Goal: Information Seeking & Learning: Check status

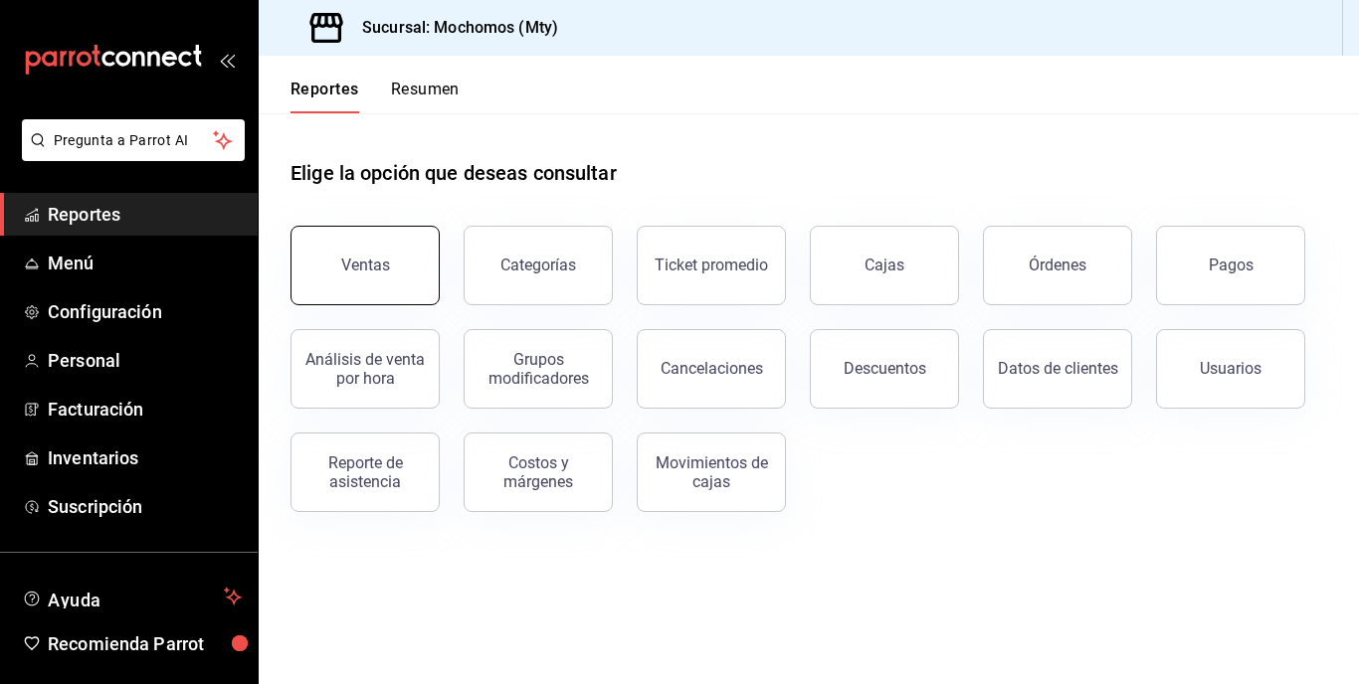
click at [346, 256] on button "Ventas" at bounding box center [364, 266] width 149 height 80
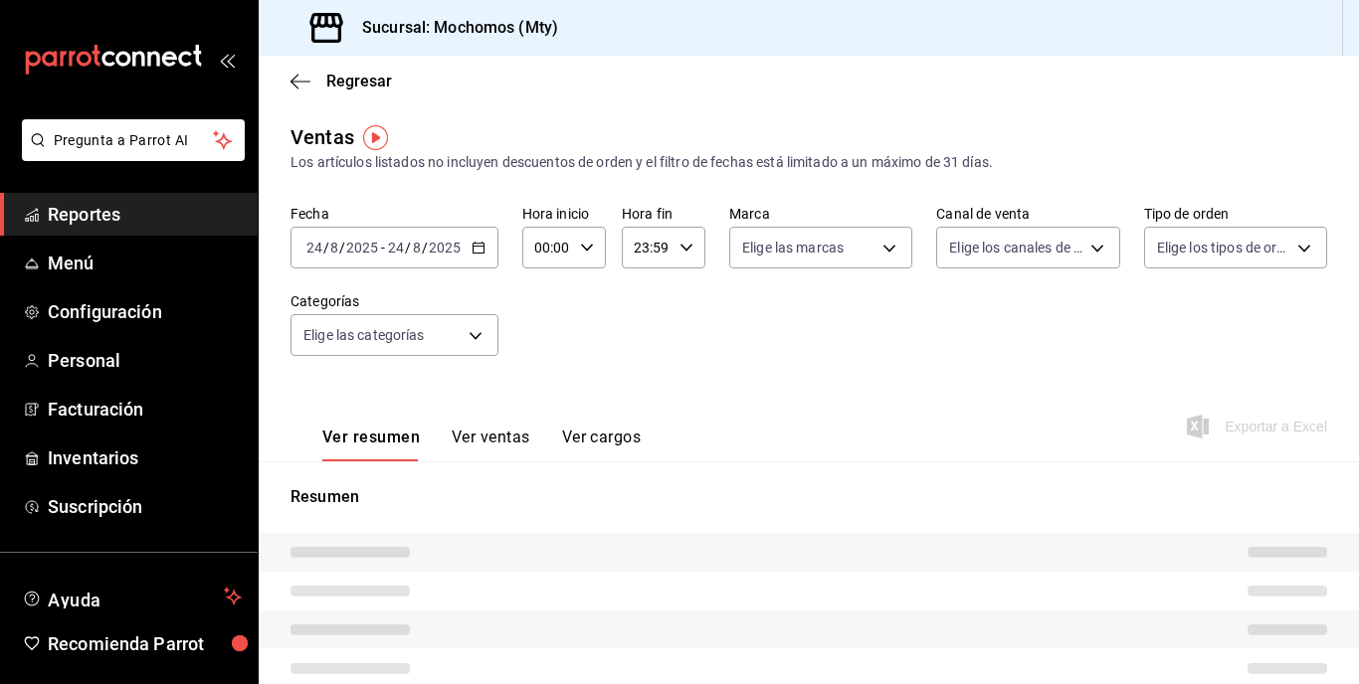
type input "05:00"
type input "05:59"
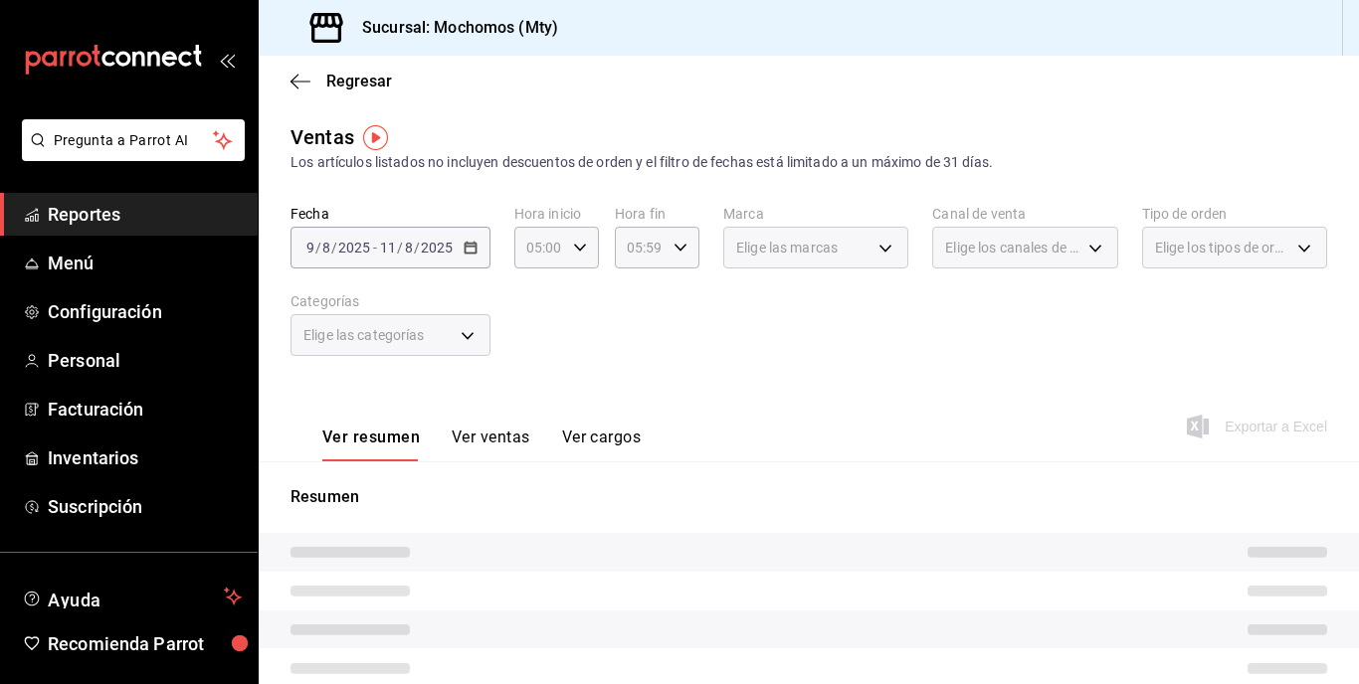
click at [456, 262] on div "[DATE] [DATE] - [DATE] [DATE]" at bounding box center [390, 248] width 200 height 42
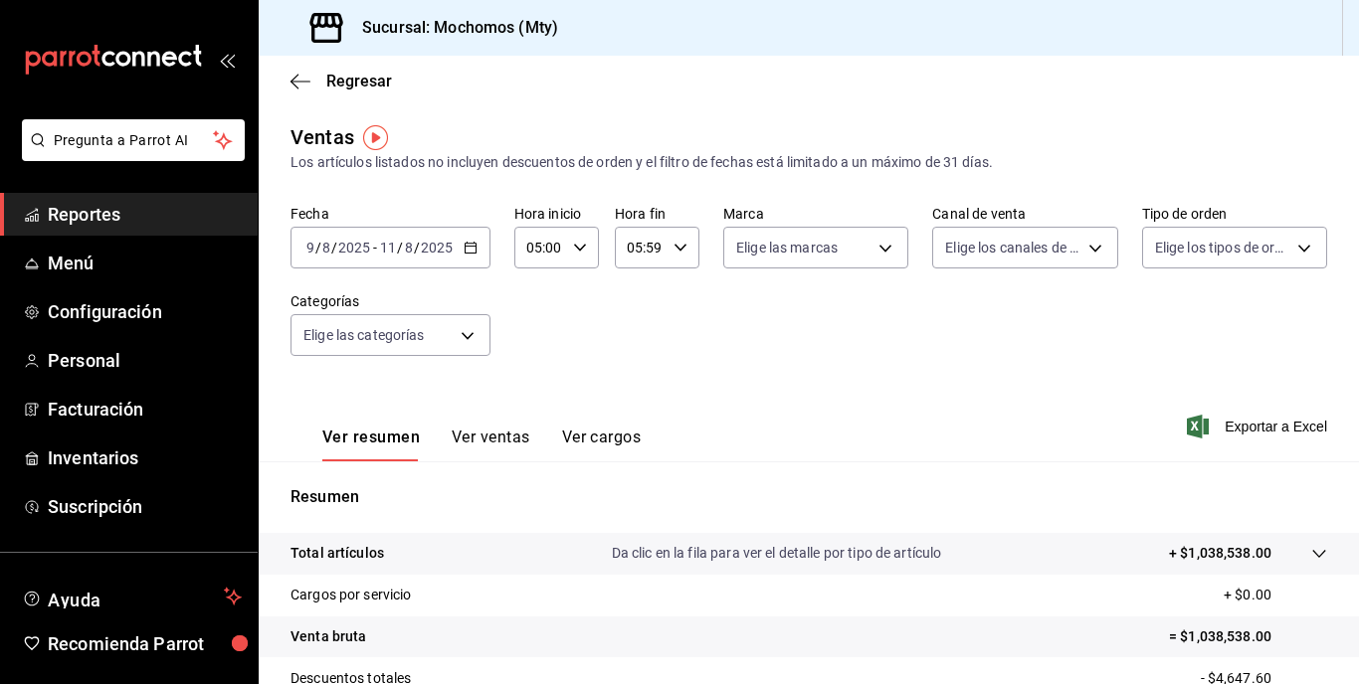
click at [456, 262] on div "[DATE] [DATE] - [DATE] [DATE]" at bounding box center [390, 248] width 200 height 42
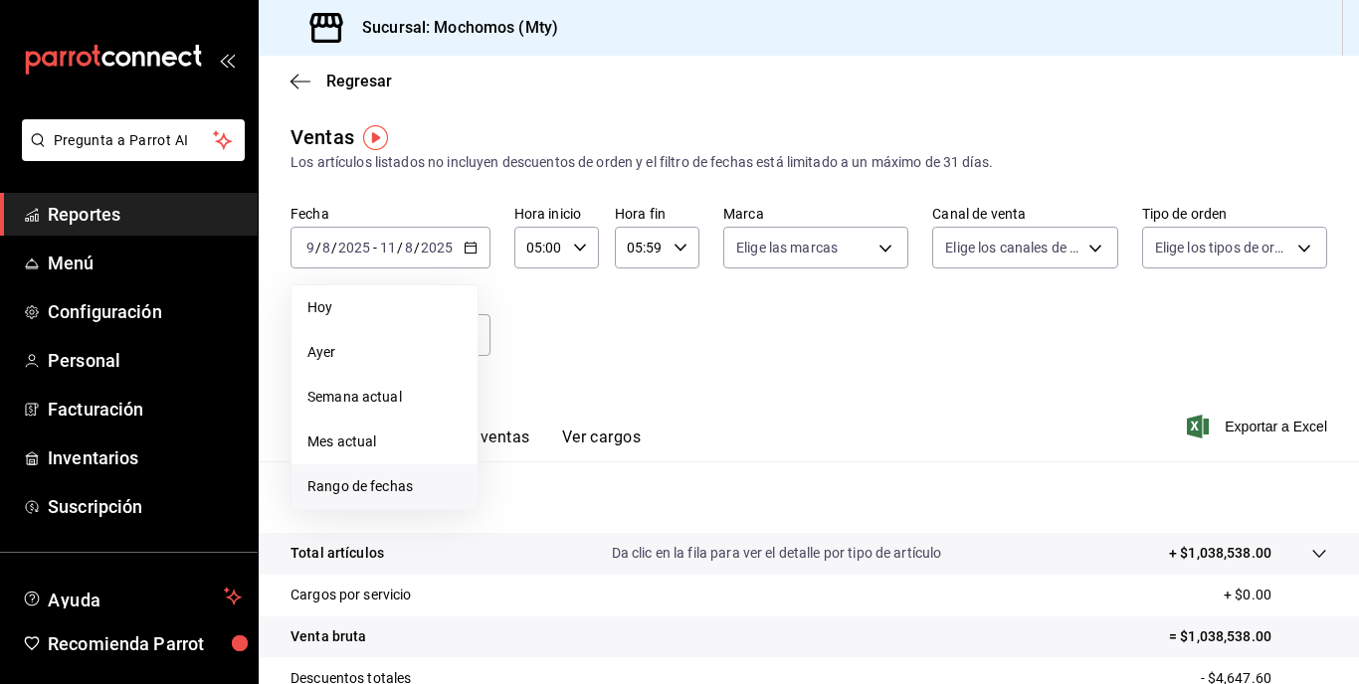
click at [381, 474] on li "Rango de fechas" at bounding box center [384, 486] width 186 height 45
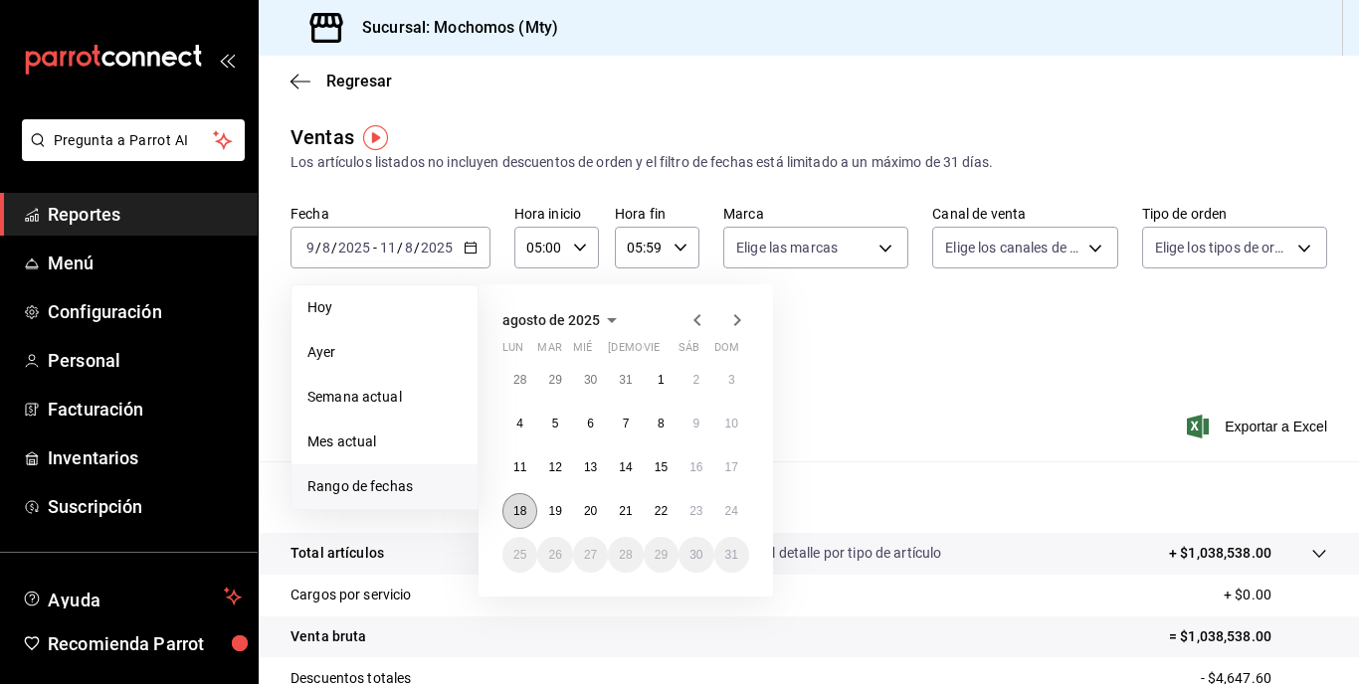
click at [520, 522] on button "18" at bounding box center [519, 511] width 35 height 36
click at [736, 500] on button "24" at bounding box center [731, 511] width 35 height 36
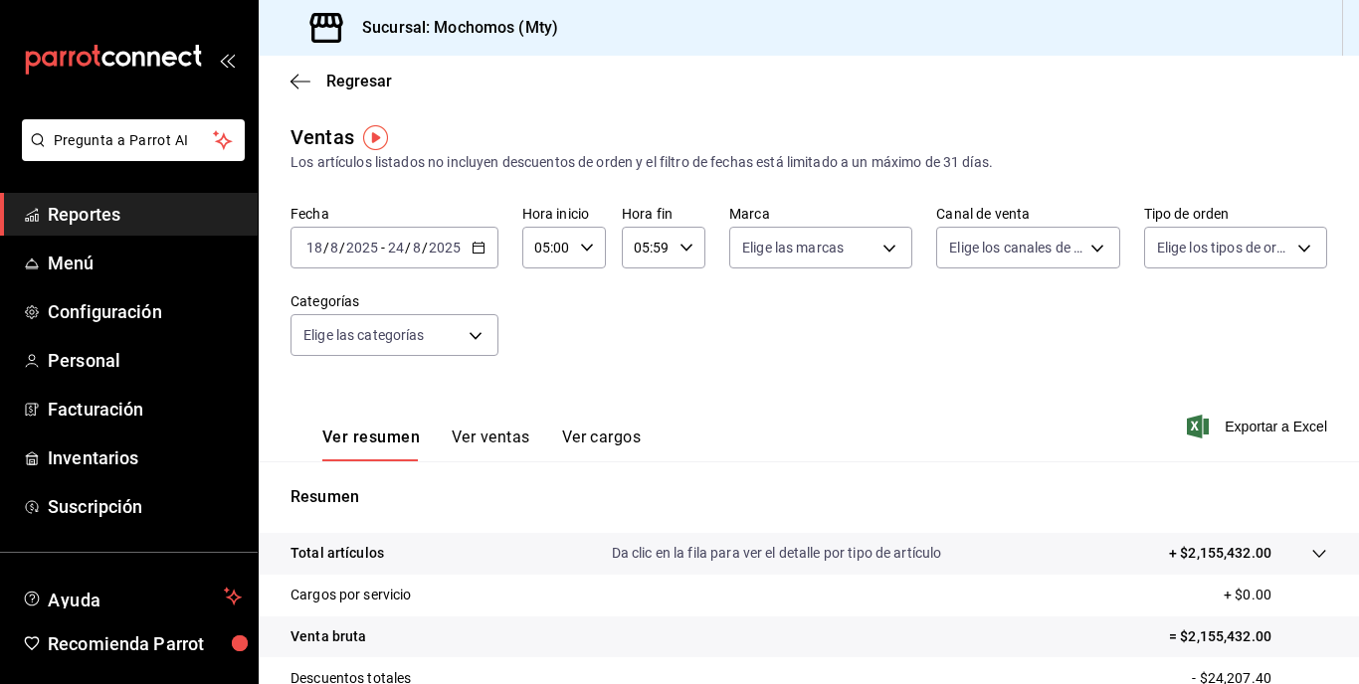
click at [450, 244] on input "2025" at bounding box center [445, 248] width 34 height 16
click at [875, 406] on div "Ver resumen Ver ventas Ver cargos Exportar a Excel" at bounding box center [809, 421] width 1100 height 82
click at [1185, 542] on tr "Total artículos Da clic en la fila para ver el detalle por tipo de artículo + $…" at bounding box center [809, 554] width 1100 height 42
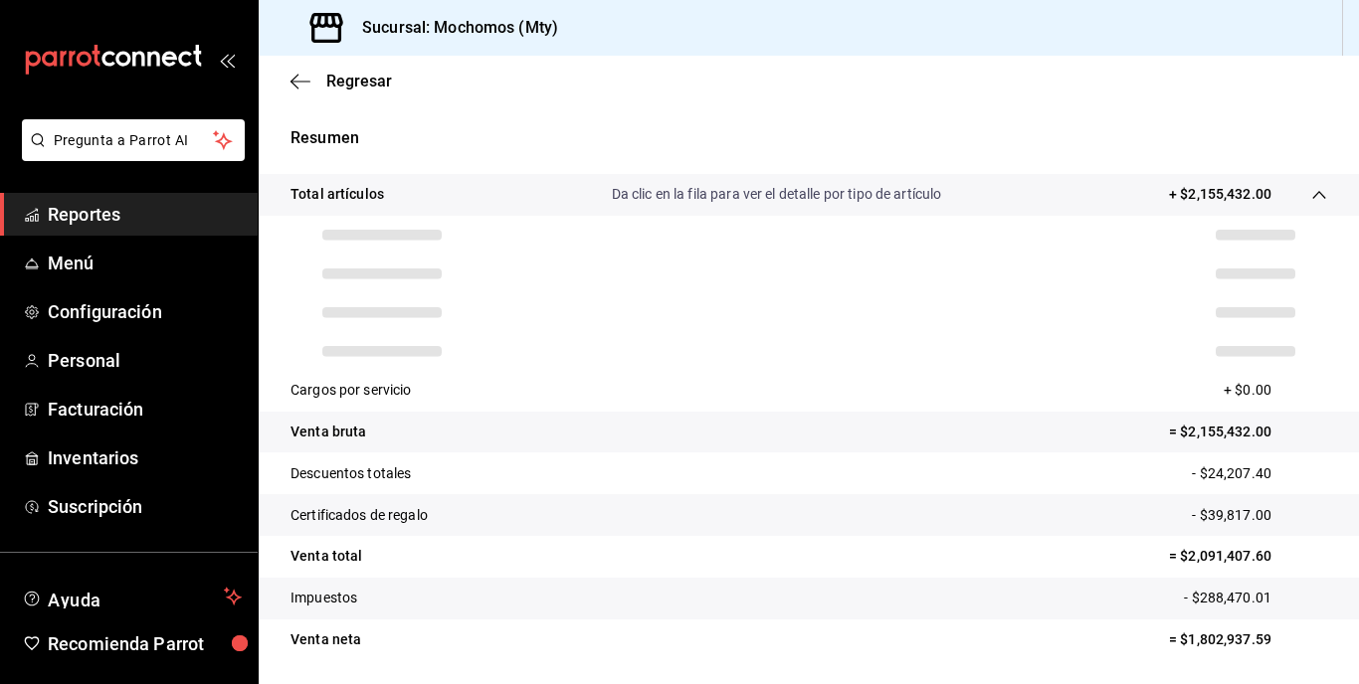
scroll to position [361, 0]
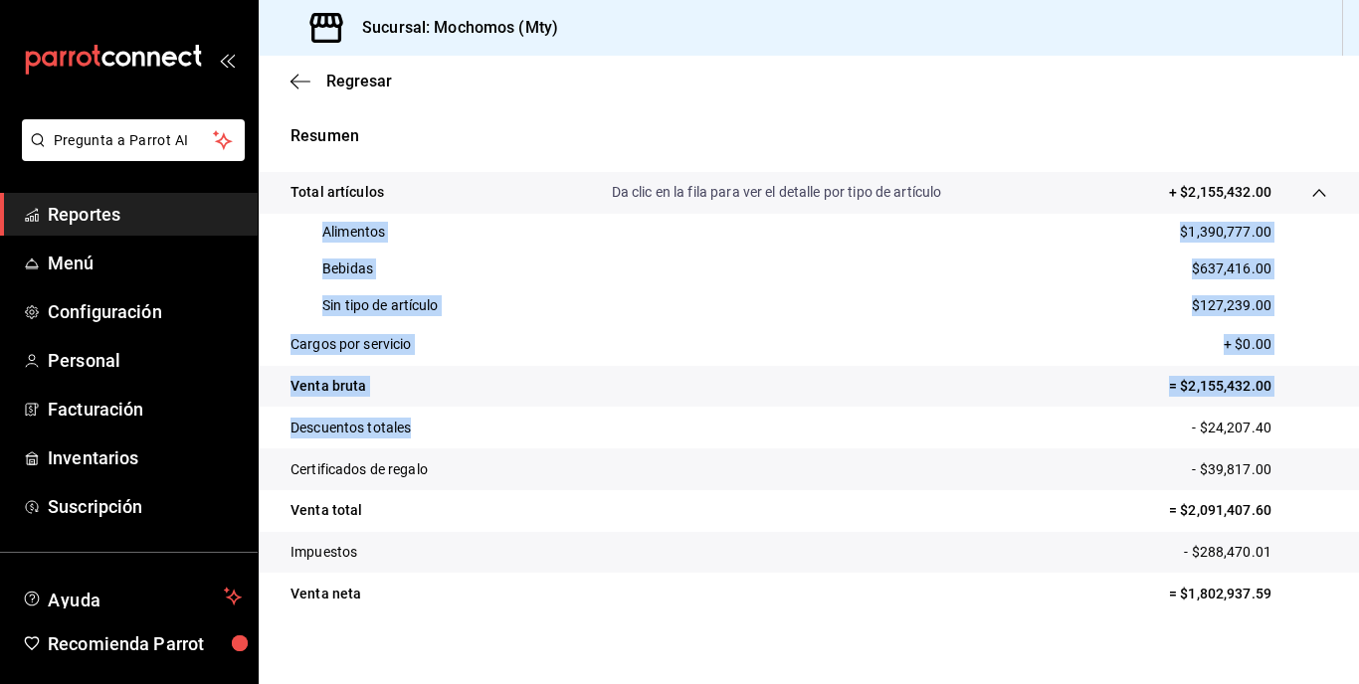
drag, startPoint x: 315, startPoint y: 228, endPoint x: 574, endPoint y: 408, distance: 315.1
click at [574, 408] on tbody "Total artículos Da clic en la fila para ver el detalle por tipo de artículo + $…" at bounding box center [809, 393] width 1100 height 443
copy tbody "Alimentos $1,390,777.00 Bebidas $637,416.00 Sin tipo de artículo $127,239.00 Ca…"
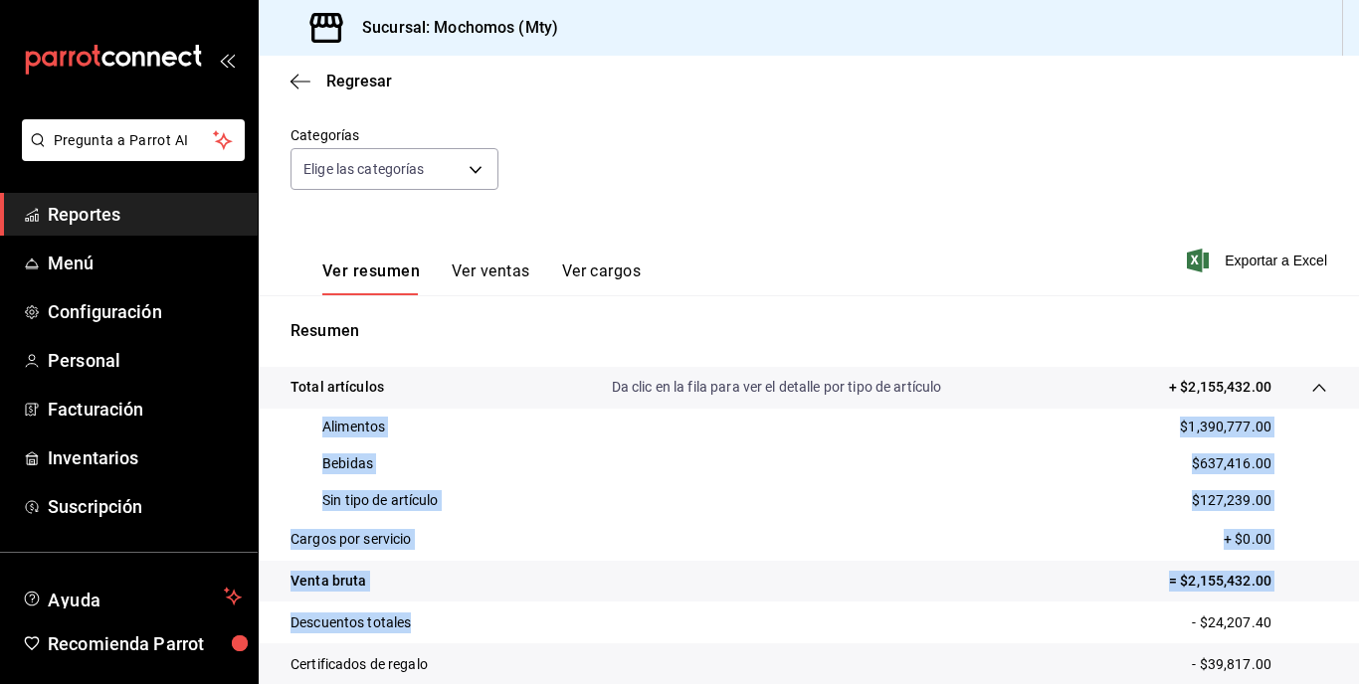
scroll to position [0, 0]
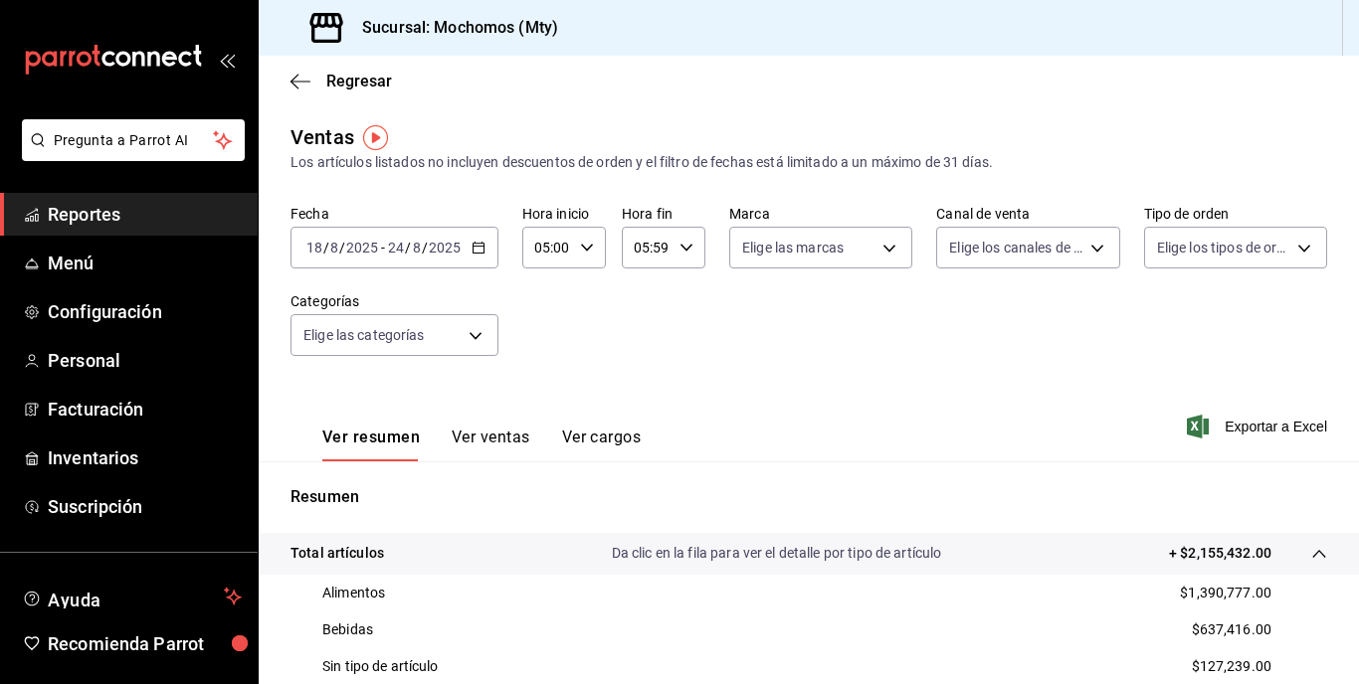
click at [450, 241] on input "2025" at bounding box center [445, 248] width 34 height 16
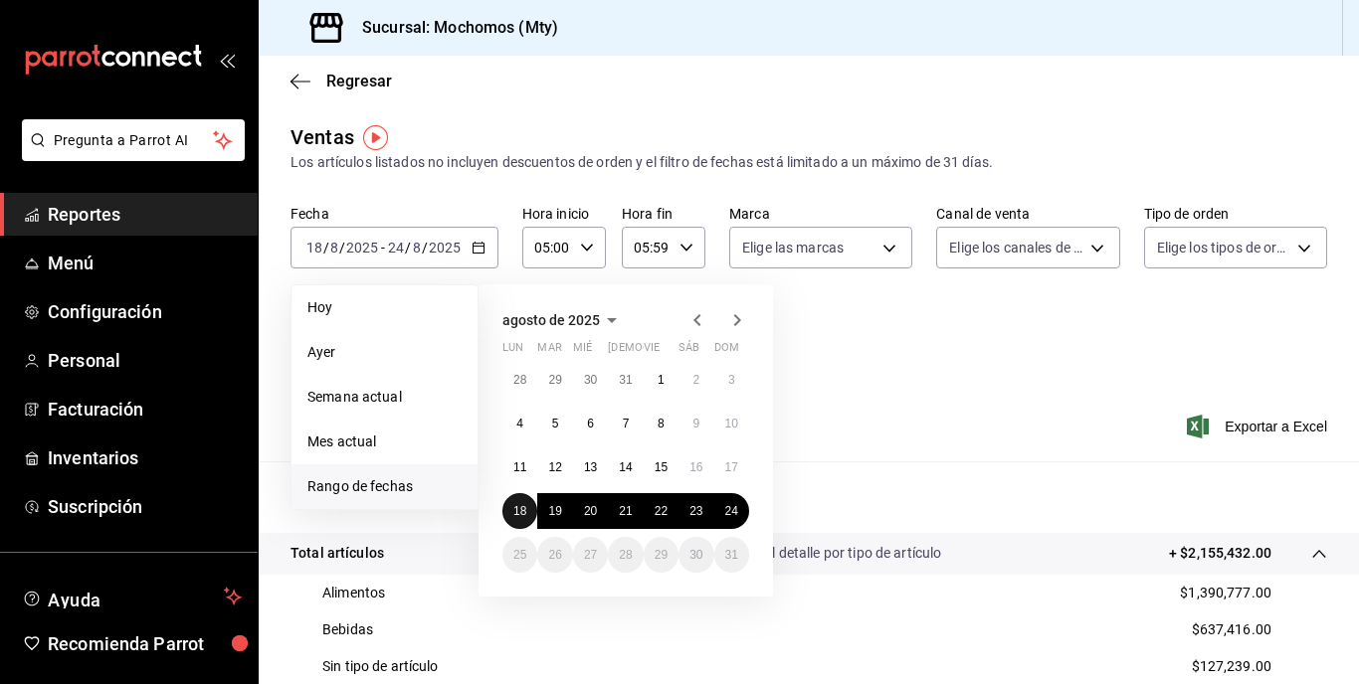
click at [519, 510] on abbr "18" at bounding box center [519, 511] width 13 height 14
click at [734, 509] on abbr "24" at bounding box center [731, 511] width 13 height 14
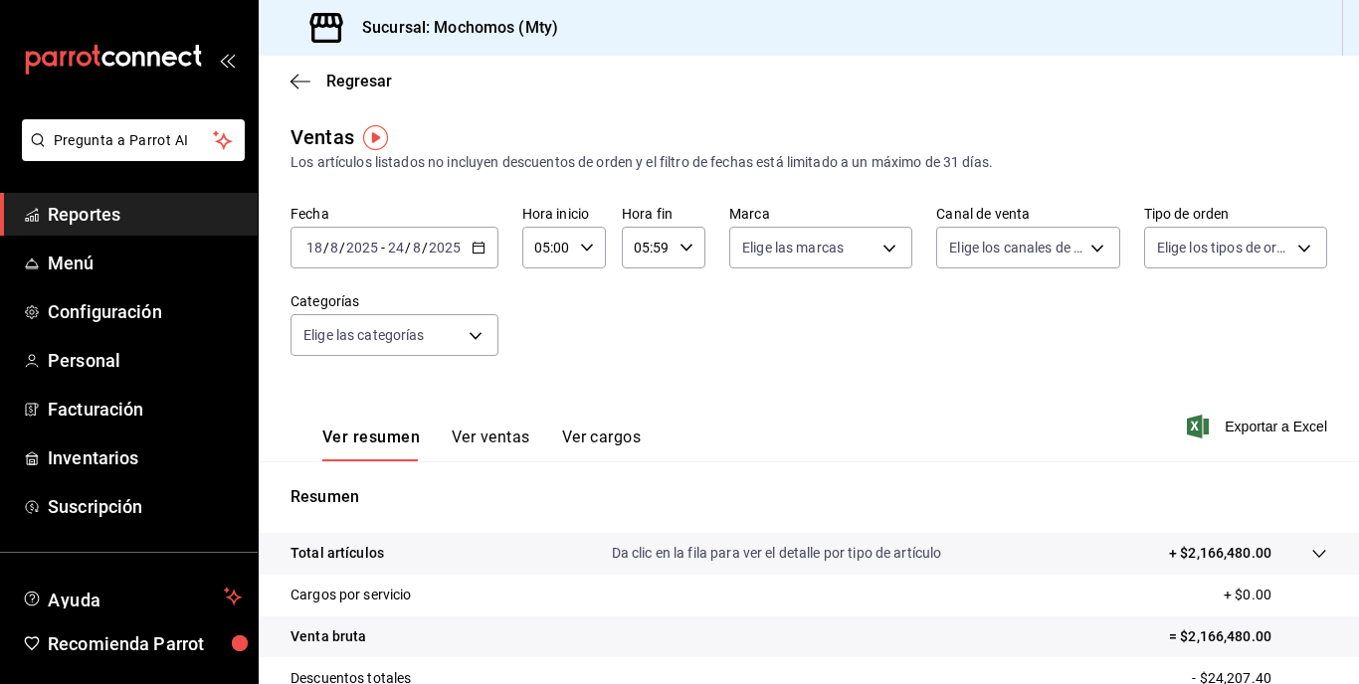
click at [1216, 575] on tr "Cargos por servicio + $0.00" at bounding box center [809, 596] width 1100 height 42
click at [1271, 557] on div at bounding box center [1299, 553] width 56 height 21
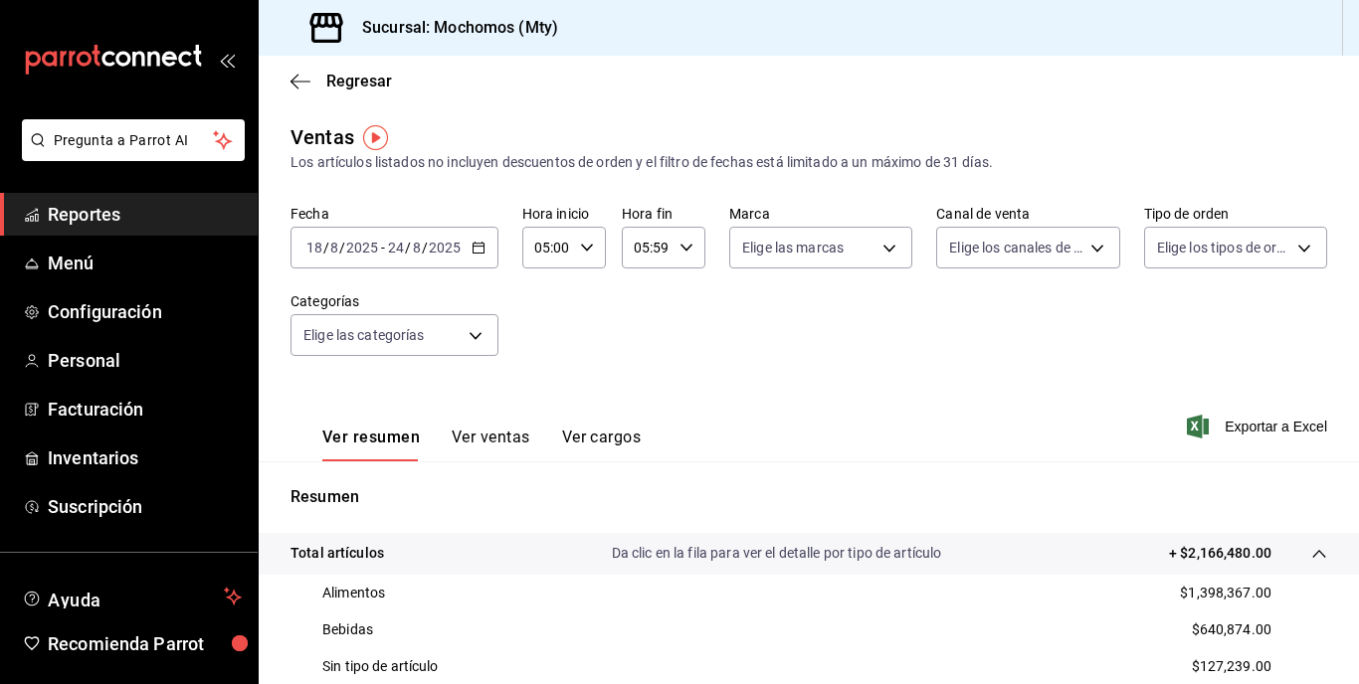
click at [462, 234] on div "[DATE] [DATE] - [DATE] [DATE]" at bounding box center [394, 248] width 208 height 42
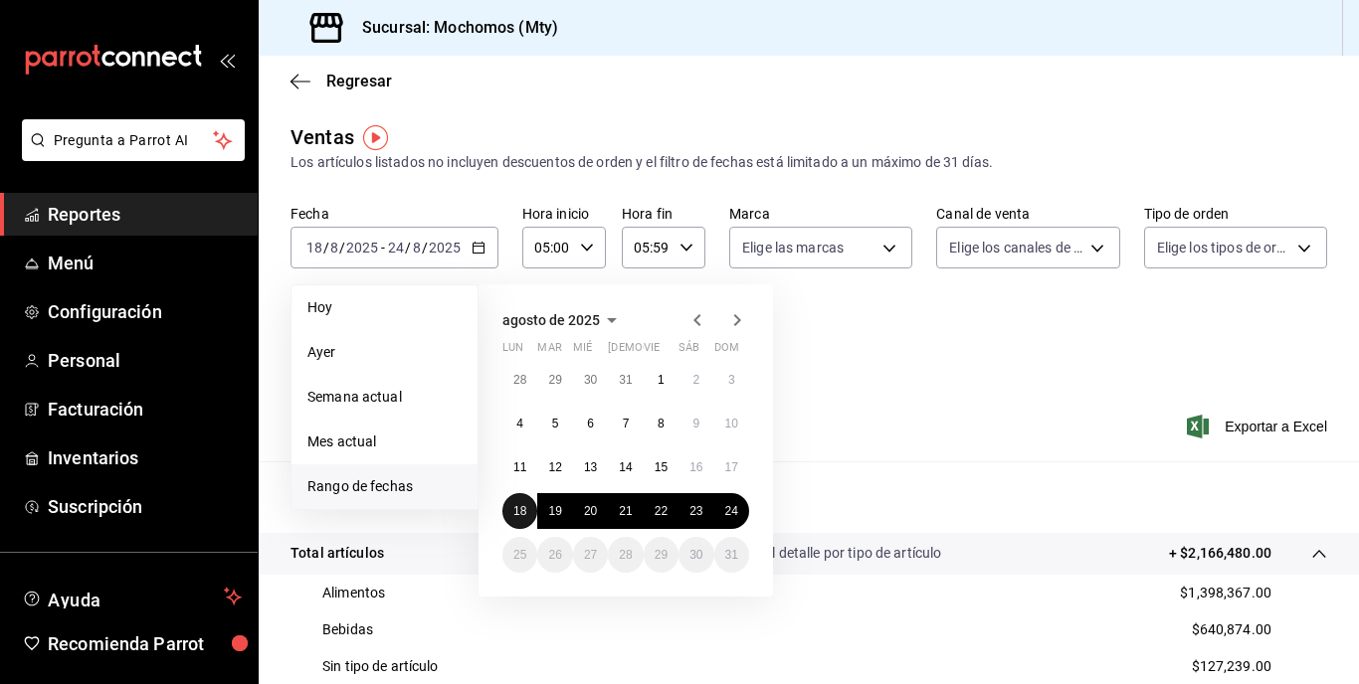
click at [520, 505] on abbr "18" at bounding box center [519, 511] width 13 height 14
click at [725, 505] on abbr "24" at bounding box center [731, 511] width 13 height 14
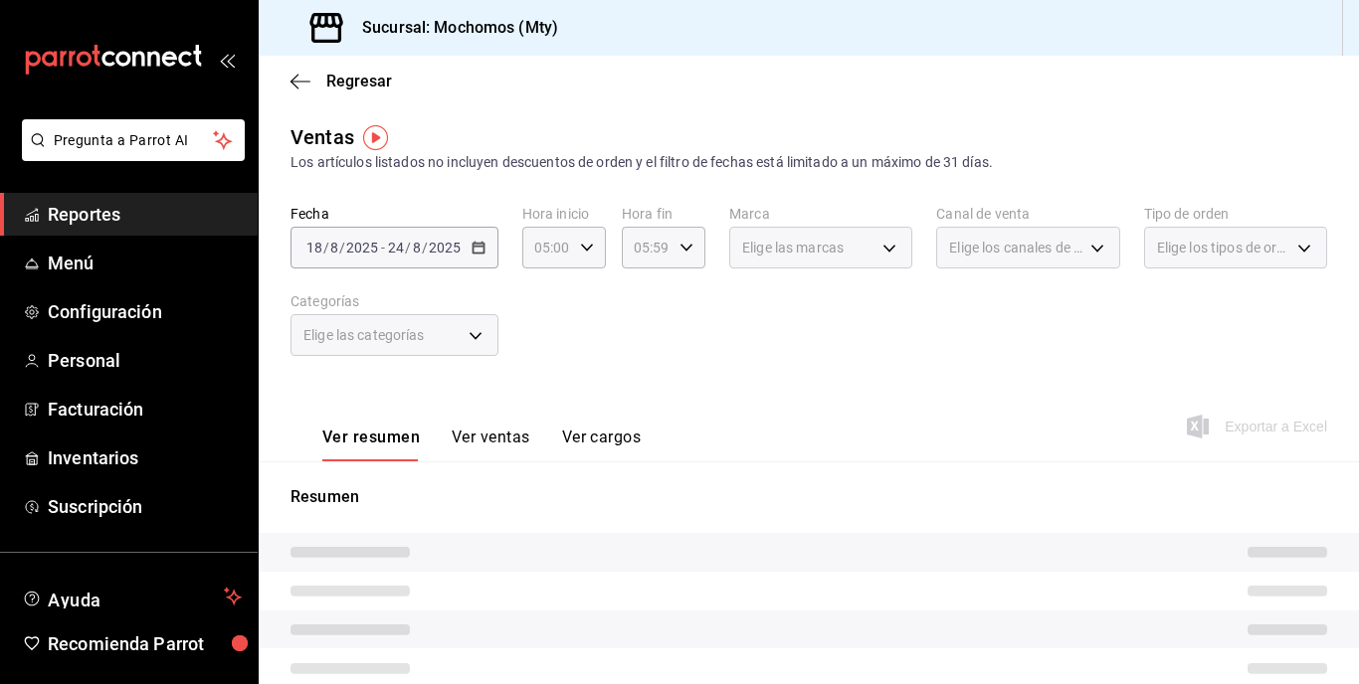
click at [919, 419] on div "Ver resumen Ver ventas Ver cargos Exportar a Excel" at bounding box center [809, 421] width 1100 height 82
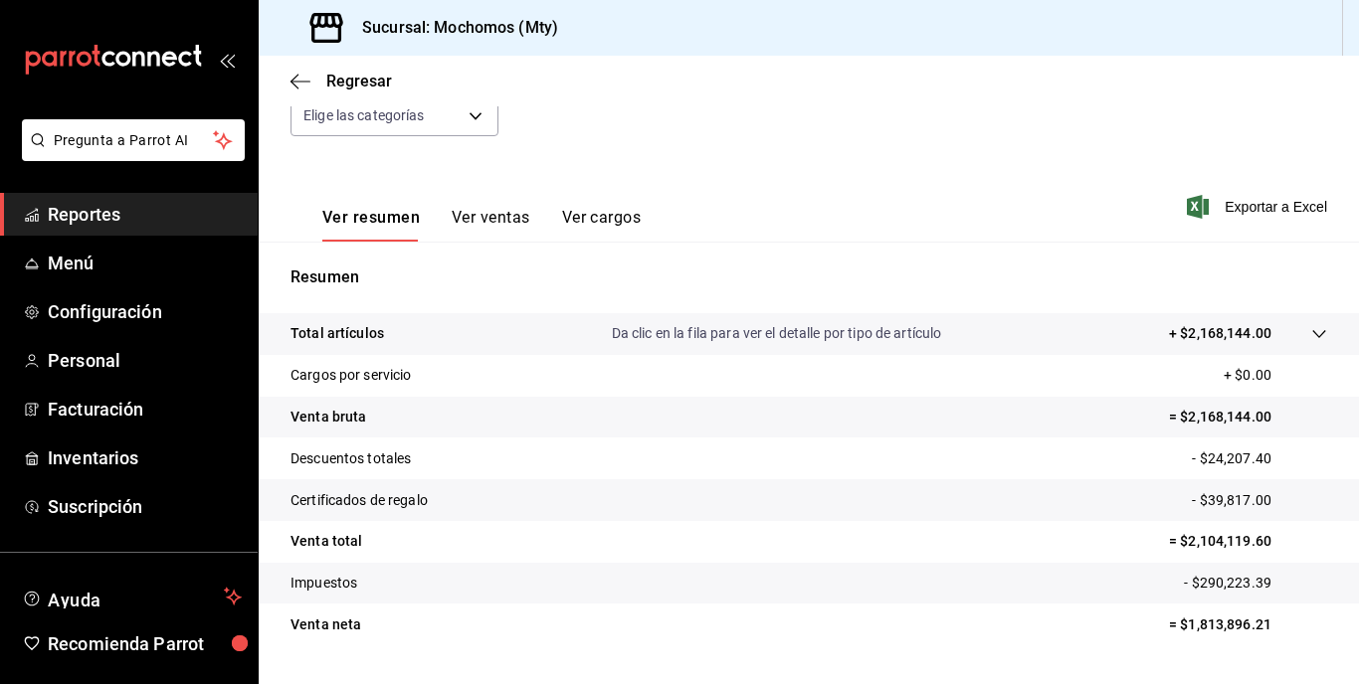
scroll to position [221, 0]
click at [1190, 329] on p "+ $2,168,144.00" at bounding box center [1220, 332] width 102 height 21
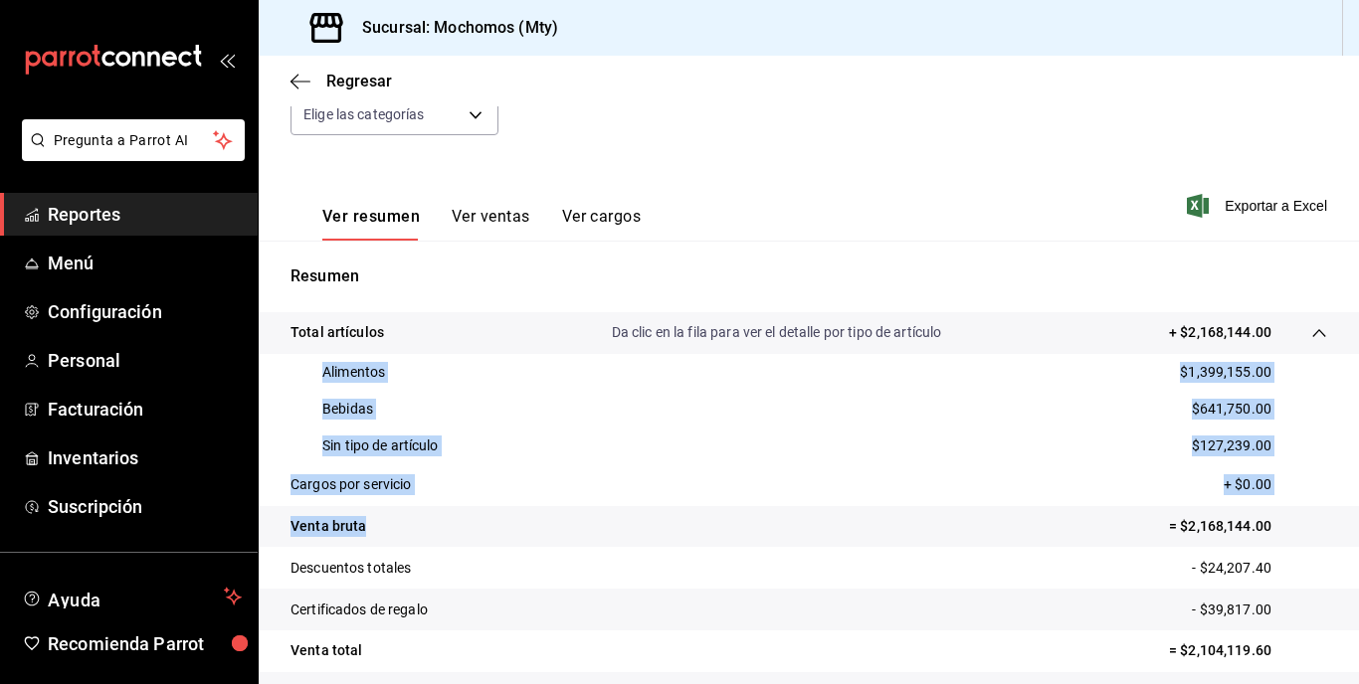
drag, startPoint x: 315, startPoint y: 367, endPoint x: 526, endPoint y: 541, distance: 273.4
click at [526, 541] on tbody "Total artículos Da clic en la fila para ver el detalle por tipo de artículo + $…" at bounding box center [809, 533] width 1100 height 443
copy tbody "Alimentos $1,399,155.00 Bebidas $641,750.00 Sin tipo de artículo $127,239.00 Ca…"
